Goal: Transaction & Acquisition: Purchase product/service

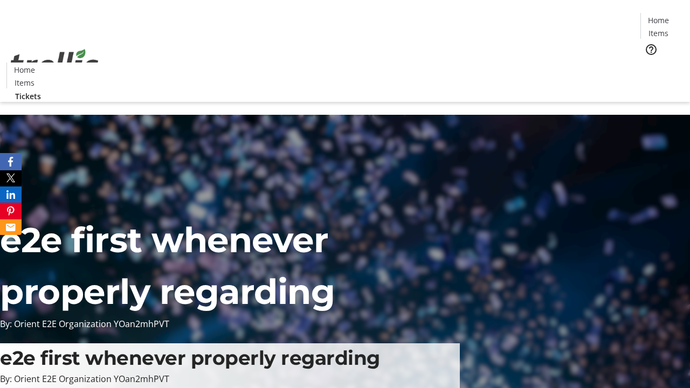
click at [649, 63] on span "Tickets" at bounding box center [662, 68] width 26 height 11
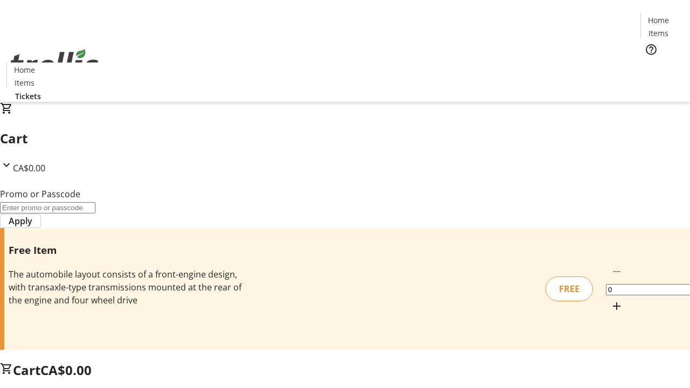
click at [610, 300] on mat-icon "Increment by one" at bounding box center [616, 306] width 13 height 13
type input "1"
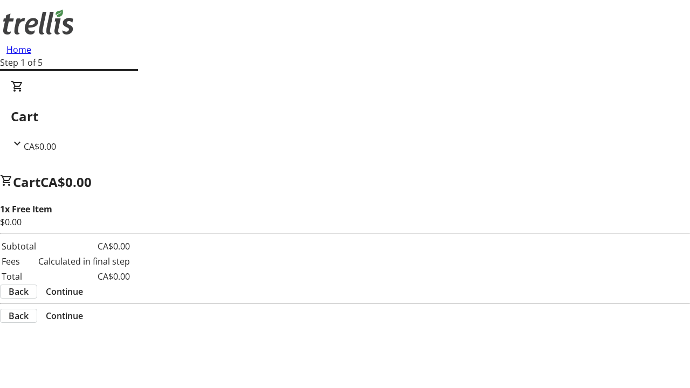
click at [83, 285] on span "Continue" at bounding box center [64, 291] width 37 height 13
